Goal: Navigation & Orientation: Go to known website

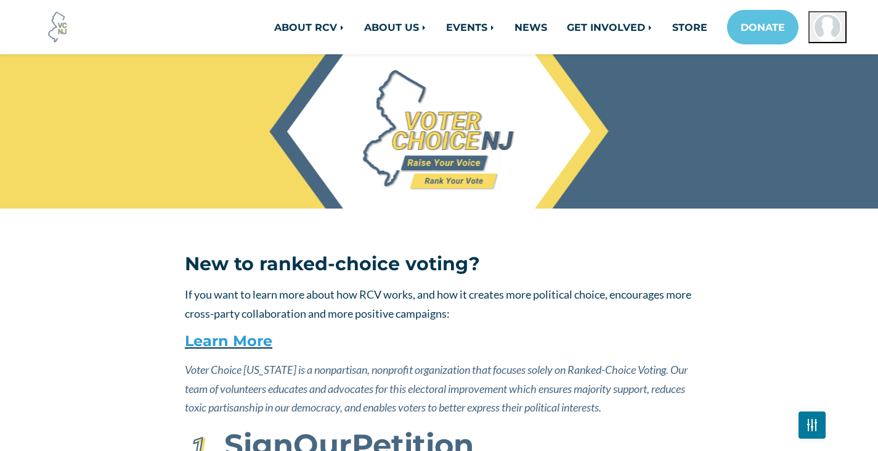
scroll to position [1735, 0]
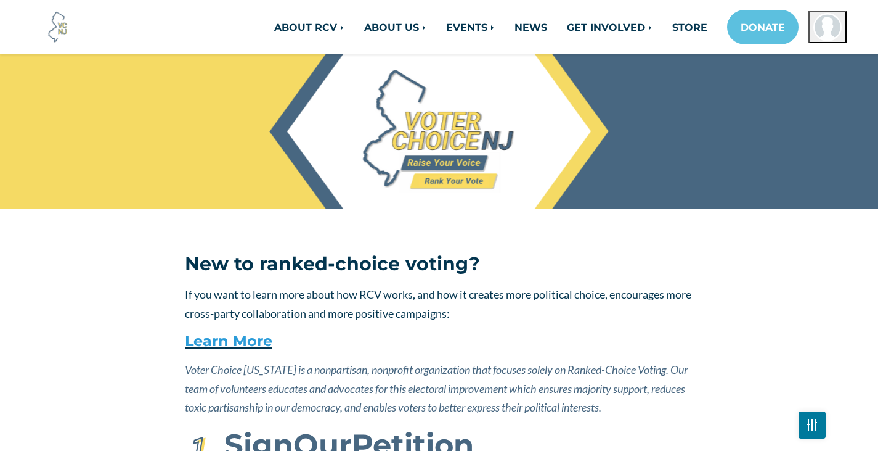
scroll to position [1735, 0]
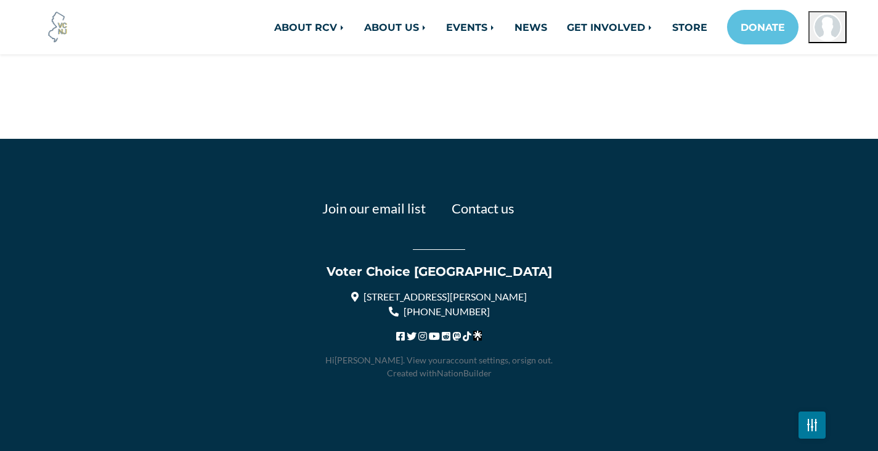
click at [477, 337] on img at bounding box center [477, 335] width 8 height 10
